Goal: Task Accomplishment & Management: Manage account settings

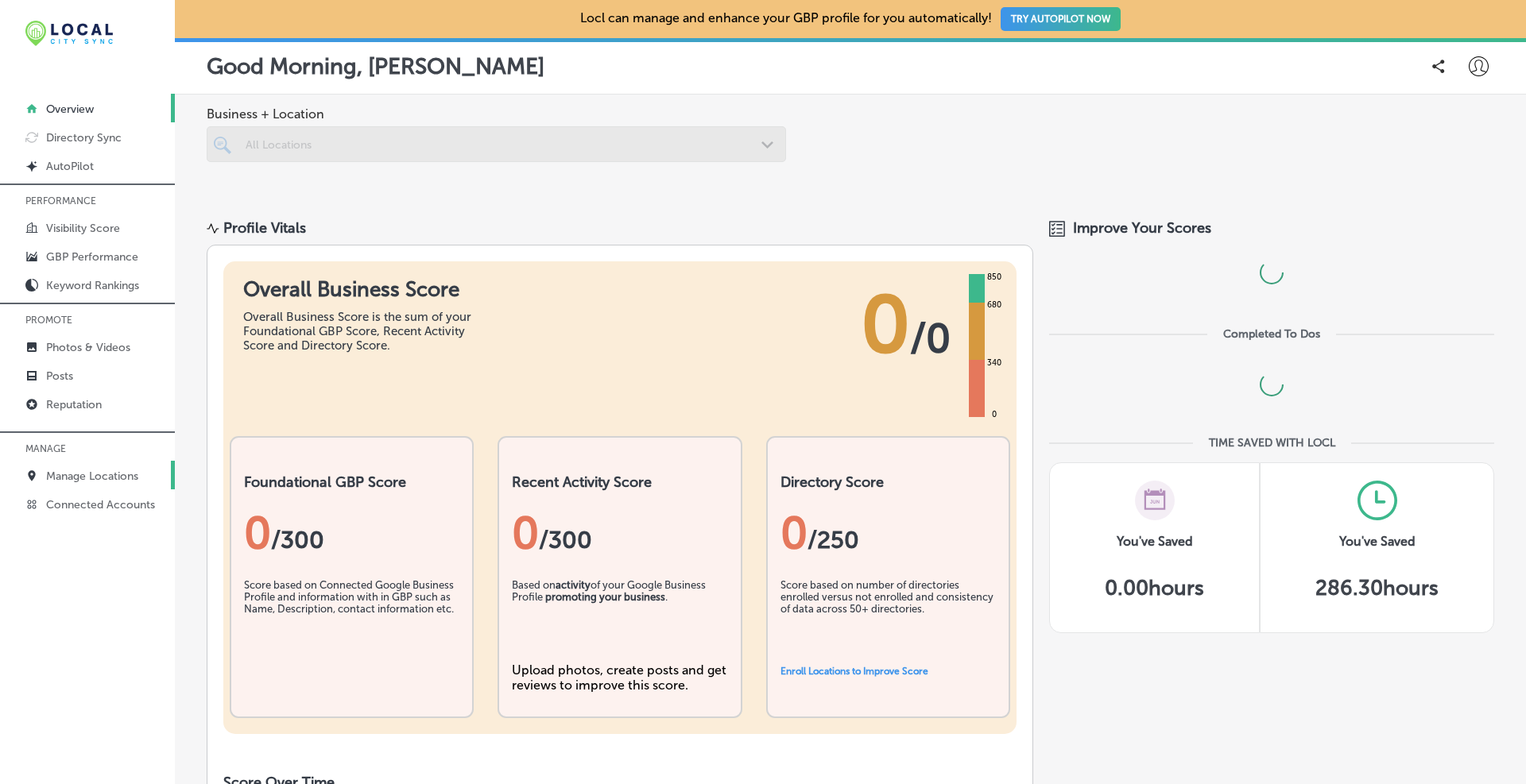
click at [123, 468] on link "Manage Locations" at bounding box center [87, 475] width 175 height 29
